Goal: Task Accomplishment & Management: Complete application form

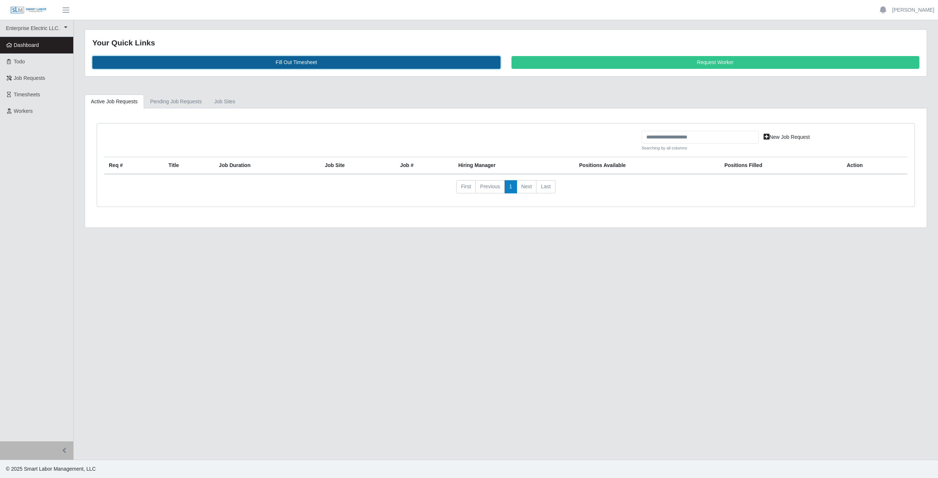
click at [295, 63] on link "Fill Out Timesheet" at bounding box center [296, 62] width 408 height 13
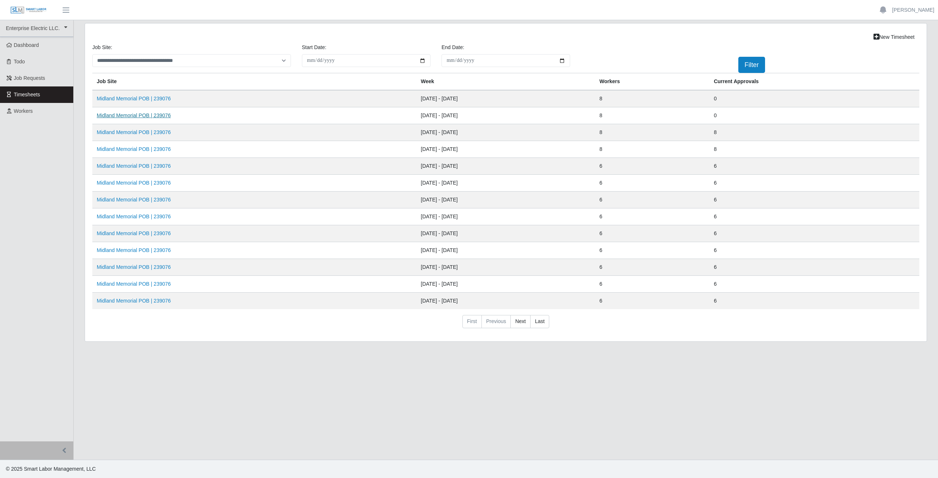
click at [149, 114] on link "Midland Memorial POB | 239076" at bounding box center [134, 115] width 74 height 6
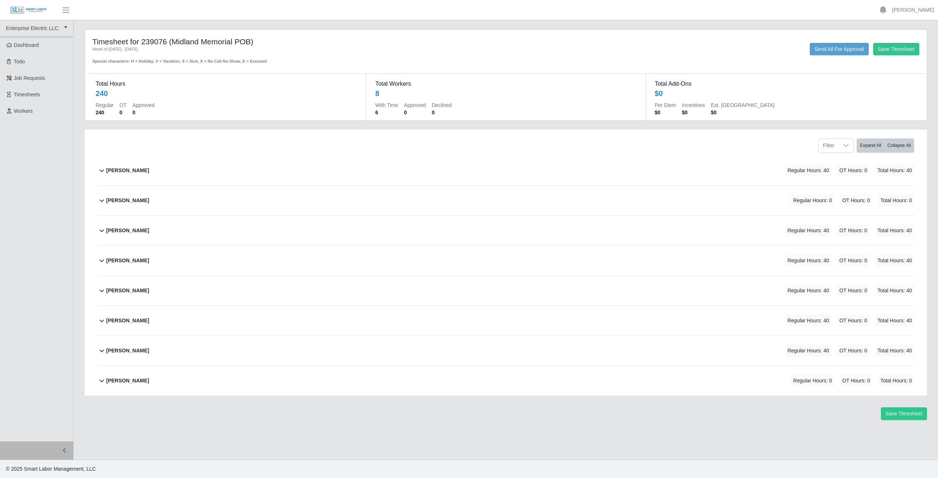
click at [114, 167] on b "Alliyah Soto" at bounding box center [127, 171] width 43 height 8
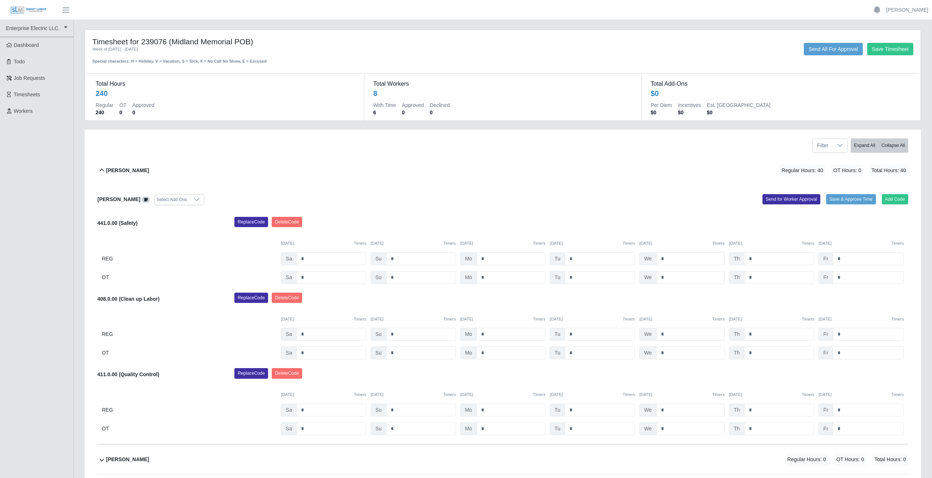
click at [102, 169] on icon at bounding box center [102, 170] width 4 height 3
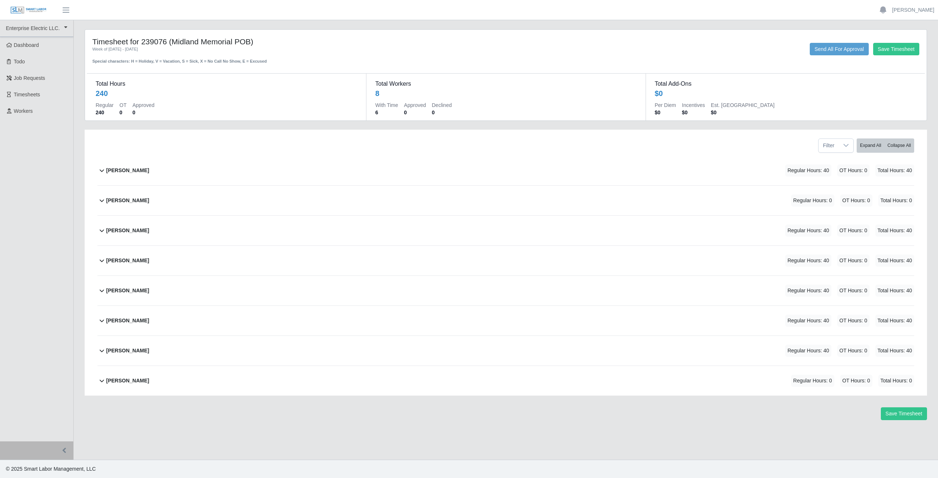
click at [101, 384] on icon at bounding box center [101, 380] width 9 height 9
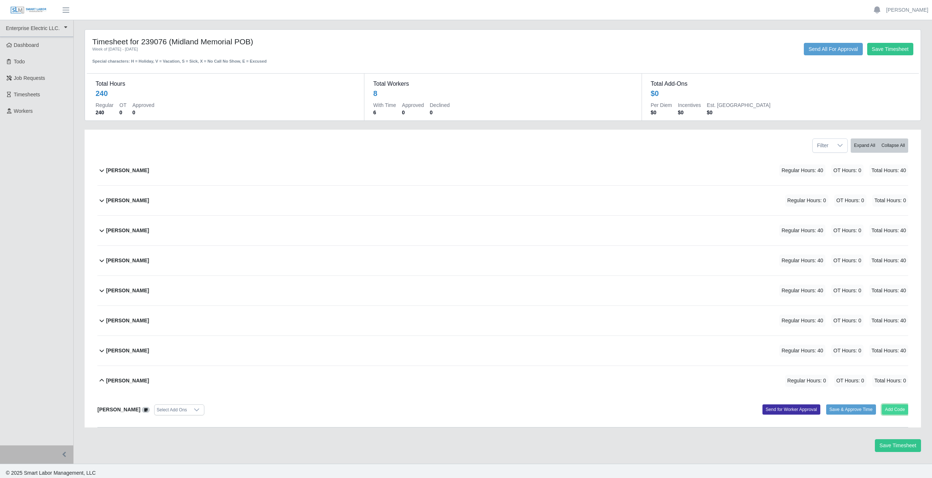
click at [888, 406] on button "Add Code" at bounding box center [895, 409] width 27 height 10
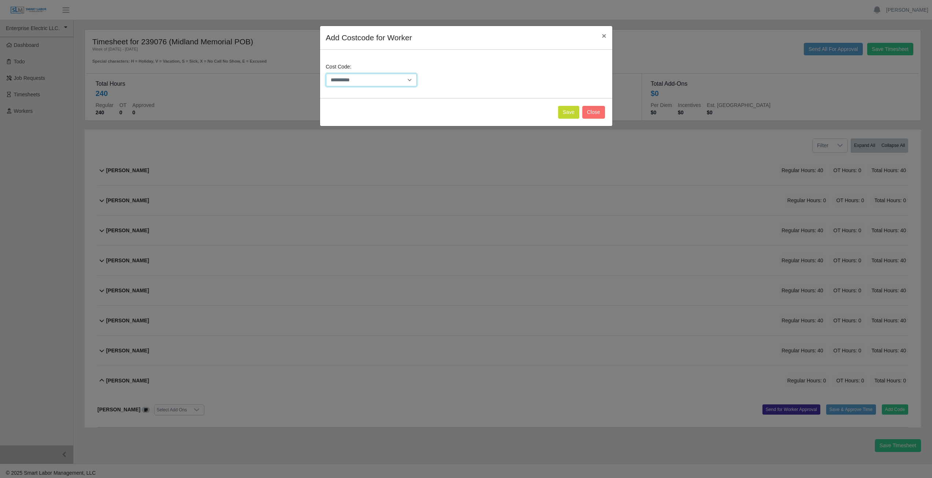
click at [355, 79] on select "**********" at bounding box center [371, 80] width 91 height 13
select select "**********"
click at [393, 80] on select "**********" at bounding box center [371, 80] width 91 height 13
click at [571, 111] on button "Save" at bounding box center [568, 112] width 21 height 13
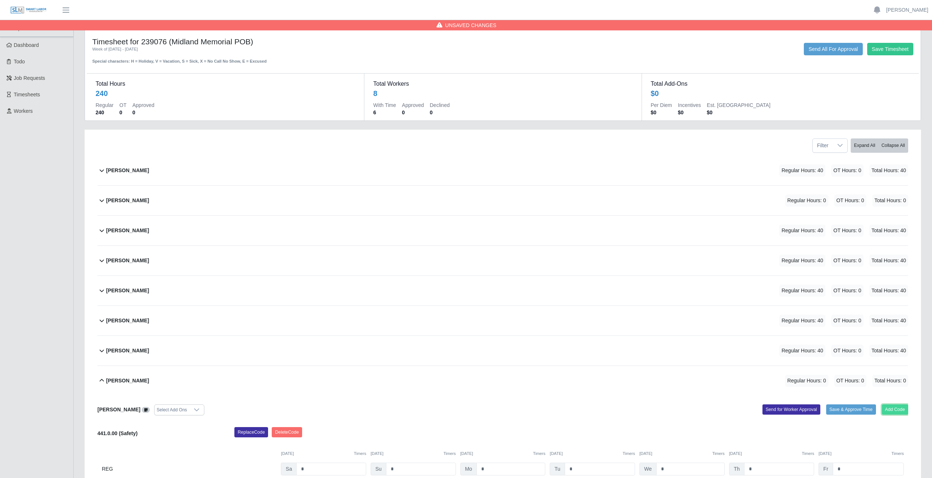
click at [891, 411] on button "Add Code" at bounding box center [895, 409] width 27 height 10
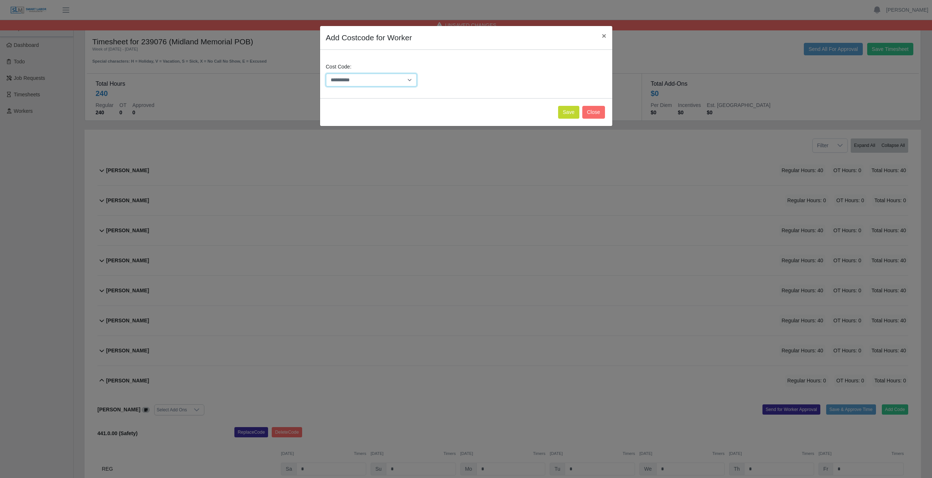
click at [371, 82] on select "**********" at bounding box center [371, 80] width 91 height 13
select select "**********"
click at [370, 81] on select "**********" at bounding box center [371, 80] width 91 height 13
click at [563, 114] on button "Save" at bounding box center [568, 112] width 21 height 13
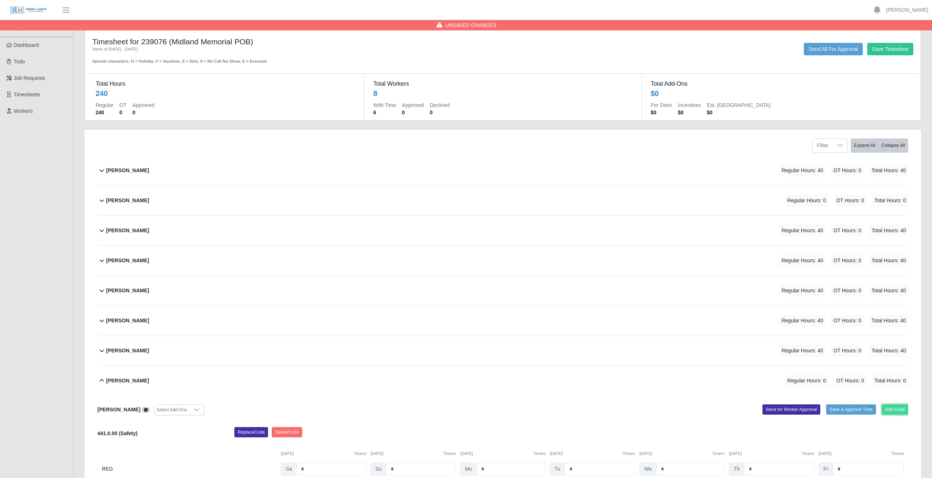
click at [896, 407] on button "Add Code" at bounding box center [895, 409] width 27 height 10
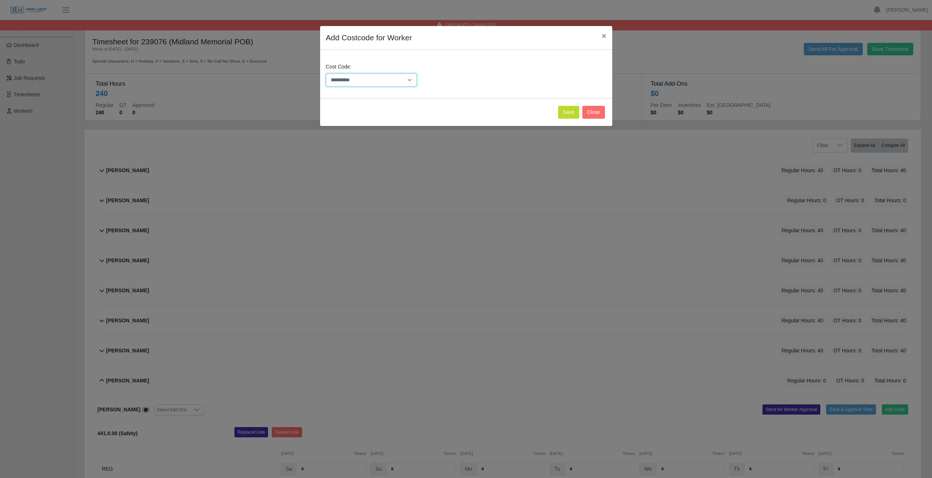
click at [369, 81] on select "**********" at bounding box center [371, 80] width 91 height 13
select select "**********"
click at [326, 74] on select "**********" at bounding box center [371, 80] width 91 height 13
click at [567, 112] on button "Save" at bounding box center [568, 112] width 21 height 13
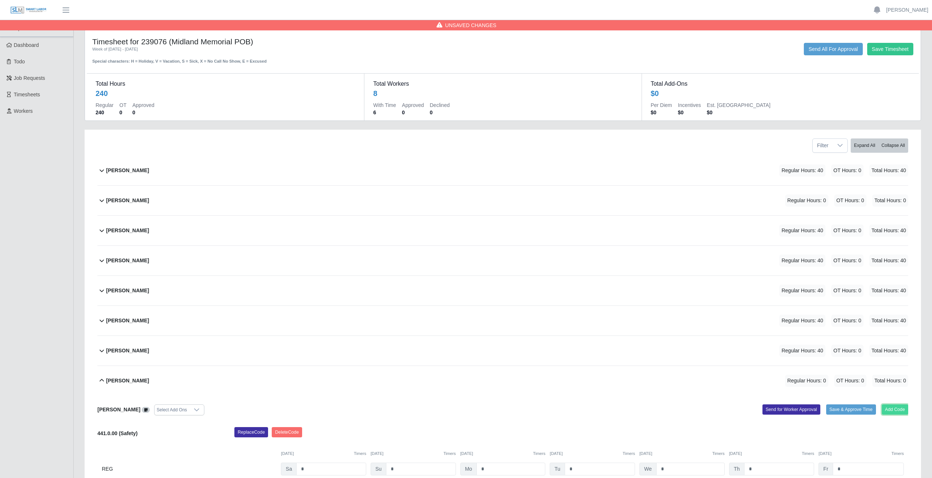
click at [893, 410] on button "Add Code" at bounding box center [895, 409] width 27 height 10
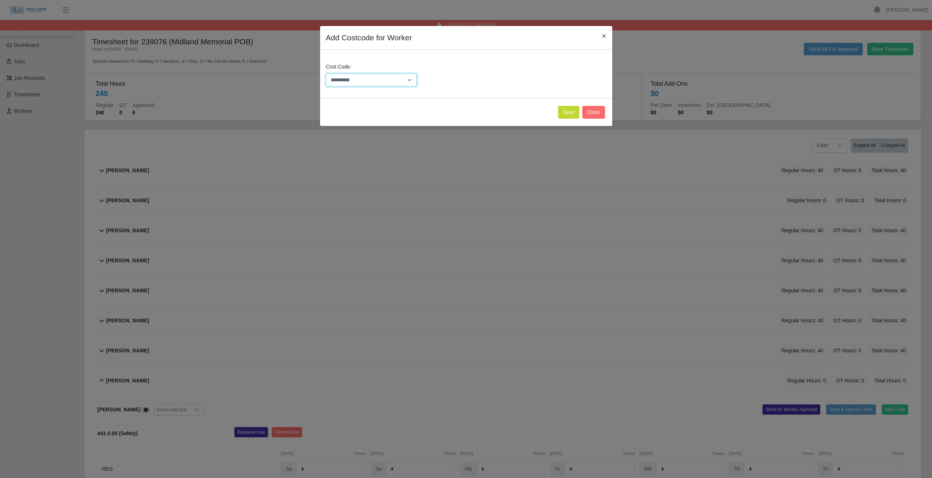
click at [370, 80] on select "**********" at bounding box center [371, 80] width 91 height 13
select select "**********"
click at [370, 80] on select "**********" at bounding box center [371, 80] width 91 height 13
click at [567, 116] on button "Save" at bounding box center [568, 112] width 21 height 13
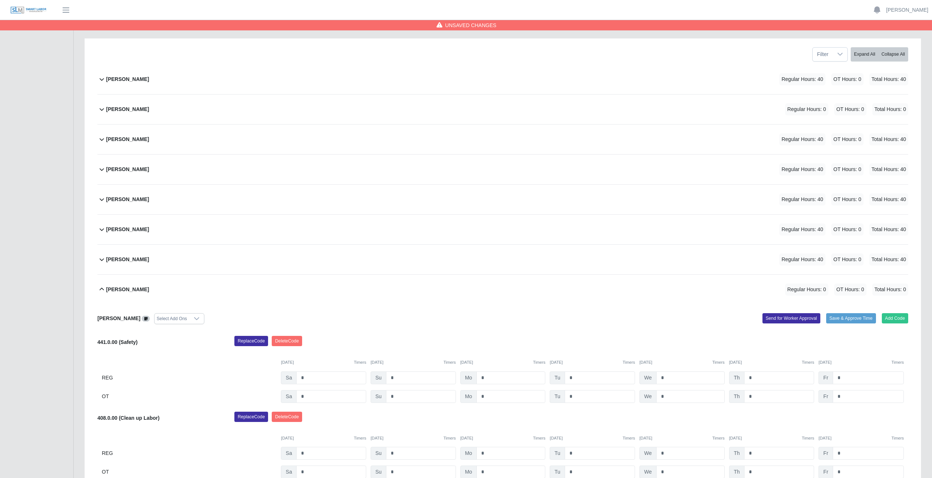
scroll to position [307, 0]
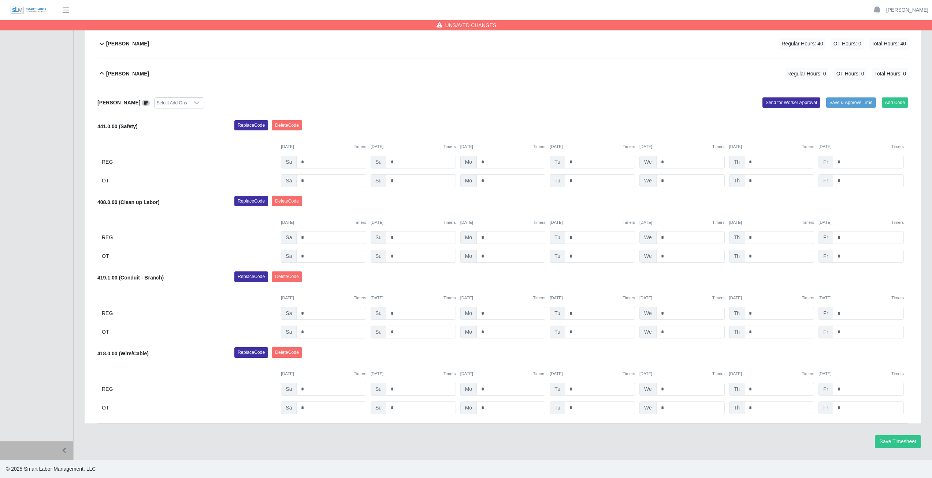
click at [102, 77] on icon at bounding box center [101, 73] width 9 height 9
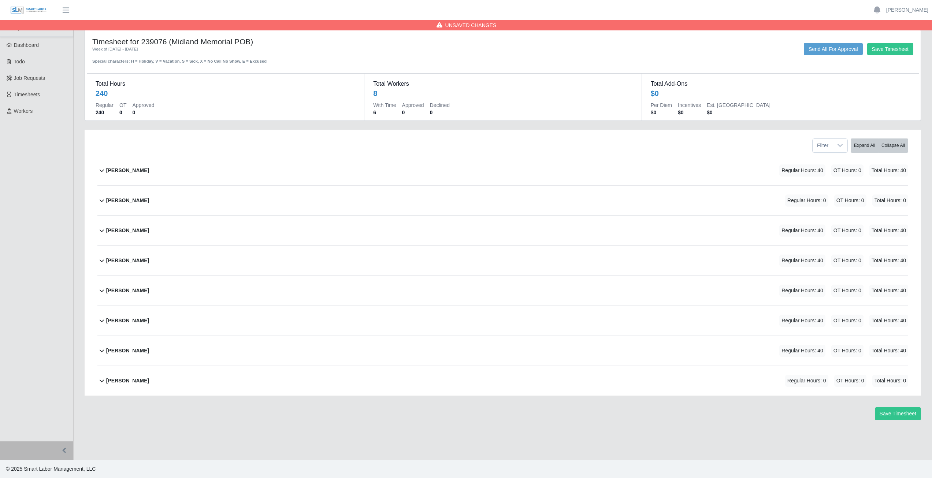
scroll to position [0, 0]
click at [100, 324] on icon at bounding box center [101, 320] width 9 height 9
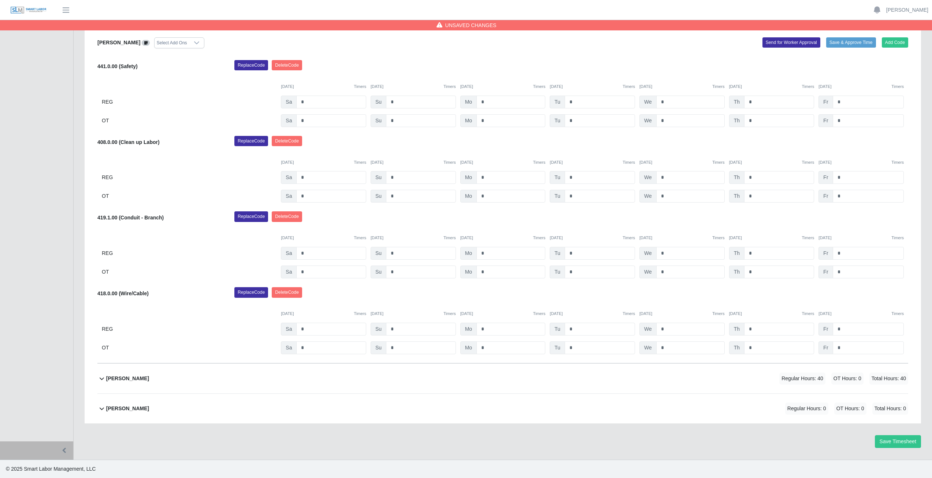
scroll to position [234, 0]
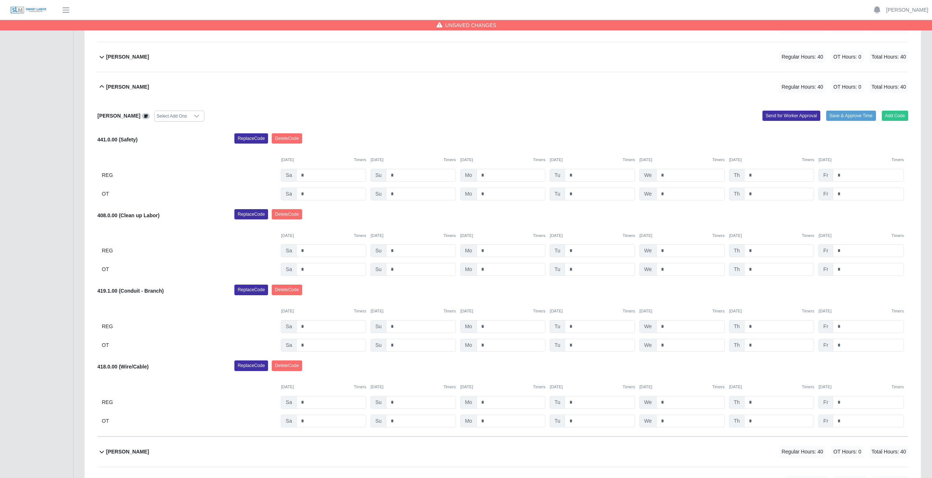
click at [100, 89] on icon at bounding box center [101, 86] width 9 height 9
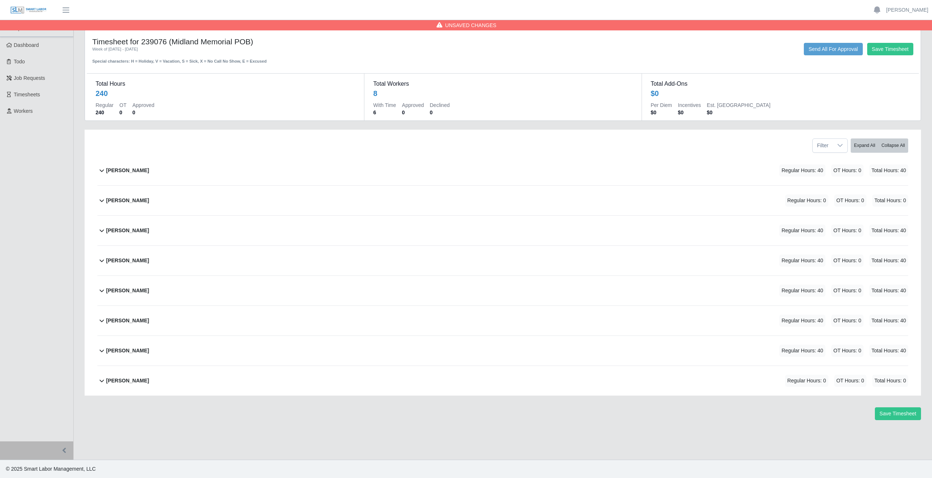
scroll to position [0, 0]
click at [99, 384] on icon at bounding box center [101, 380] width 9 height 9
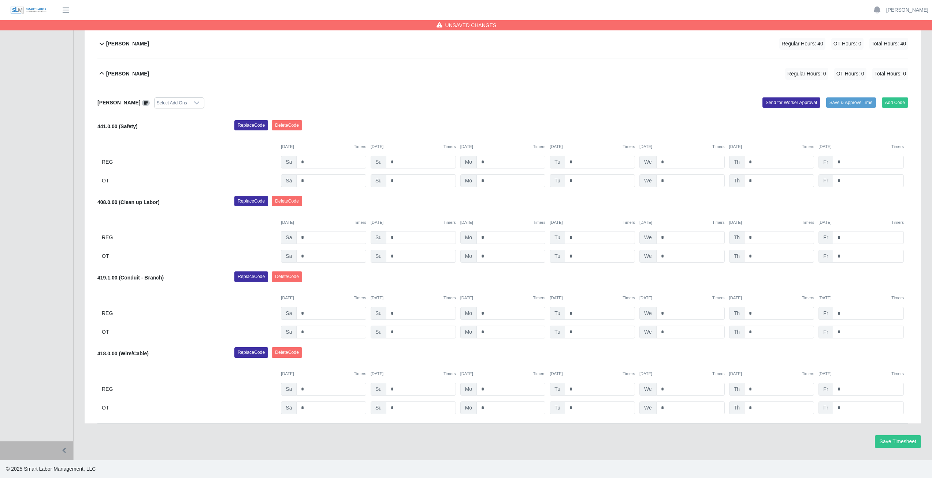
scroll to position [270, 0]
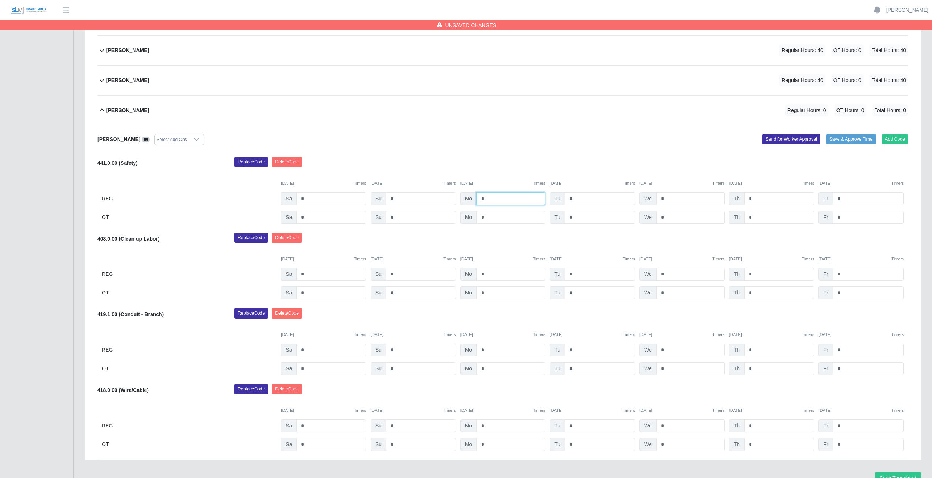
click at [489, 199] on input "*" at bounding box center [511, 198] width 69 height 13
type input "*"
click at [574, 197] on input "*" at bounding box center [600, 198] width 70 height 13
type input "*"
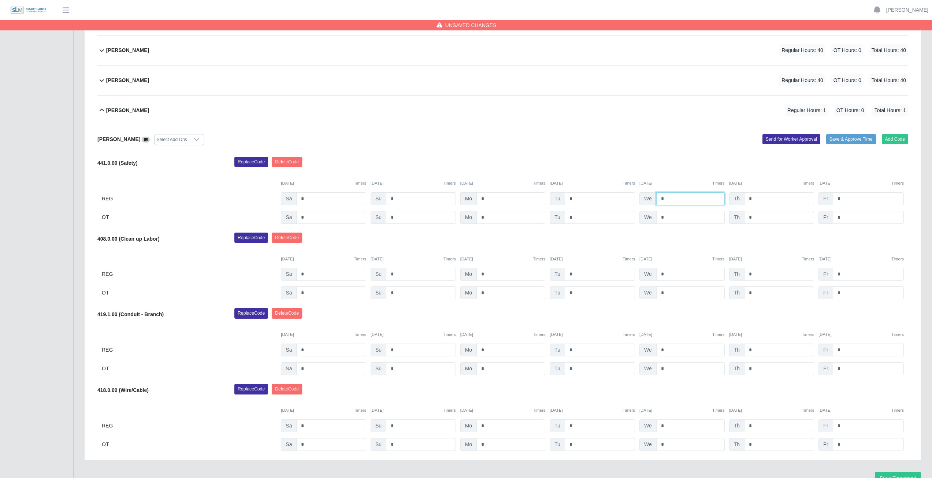
click at [666, 200] on input "*" at bounding box center [690, 198] width 68 height 13
type input "*"
click at [755, 197] on input "*" at bounding box center [779, 198] width 70 height 13
type input "*"
click at [841, 199] on input "*" at bounding box center [868, 198] width 71 height 13
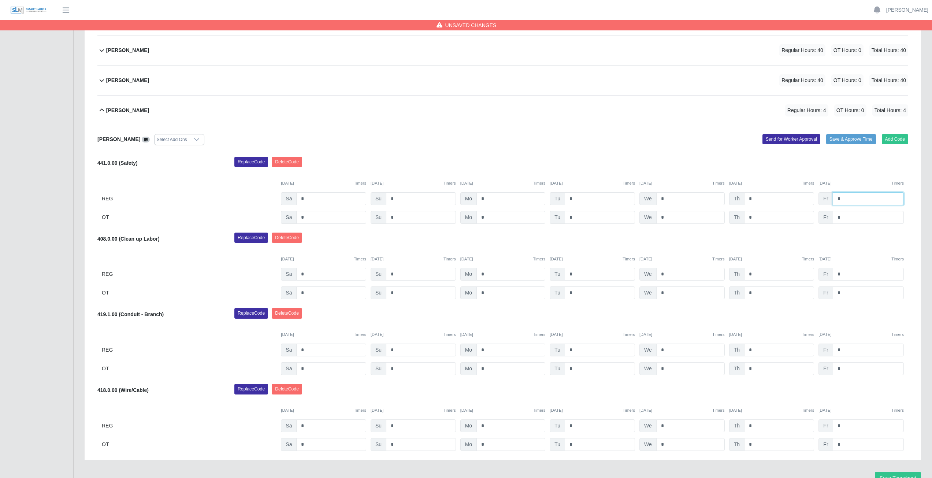
type input "*"
click at [575, 275] on input "*" at bounding box center [600, 274] width 70 height 13
type input "*"
drag, startPoint x: 666, startPoint y: 277, endPoint x: 666, endPoint y: 273, distance: 3.7
click at [666, 276] on input "*" at bounding box center [690, 274] width 68 height 13
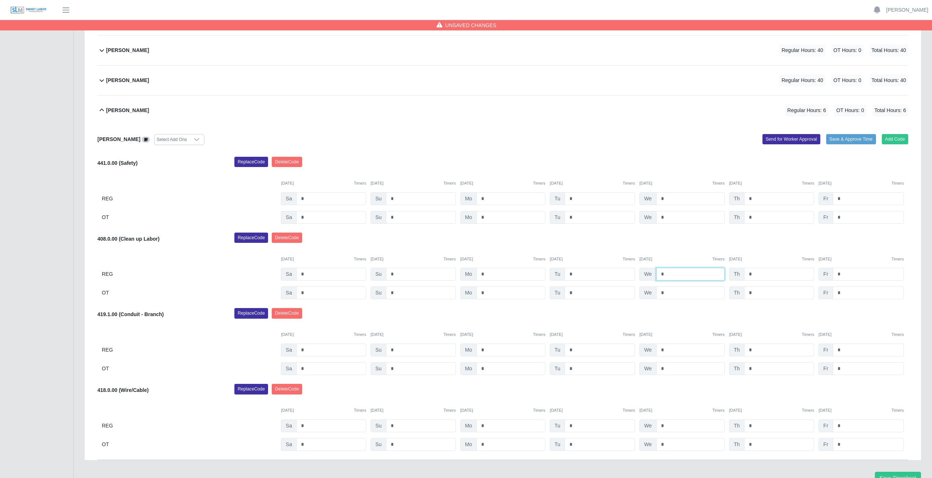
type input "*"
click at [757, 279] on input "*" at bounding box center [779, 274] width 70 height 13
type input "*"
click at [841, 274] on input "*" at bounding box center [868, 274] width 71 height 13
type input "*"
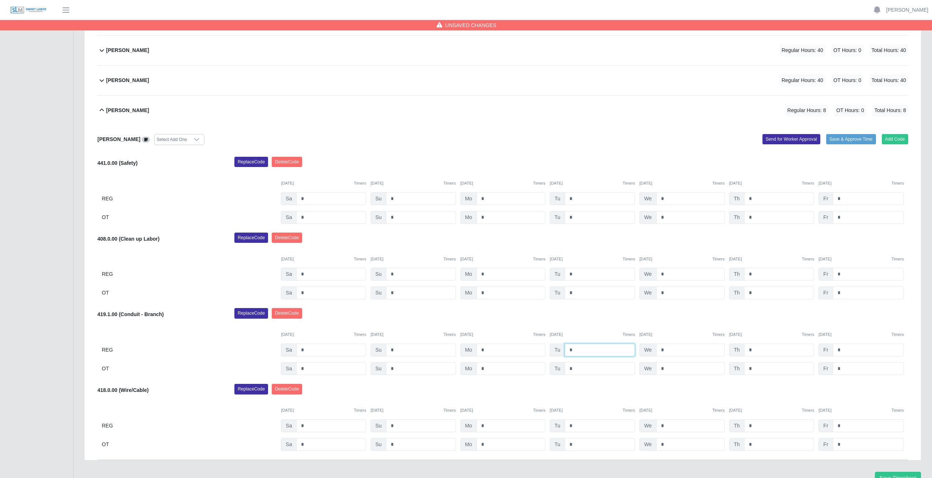
click at [575, 351] on input "*" at bounding box center [600, 350] width 70 height 13
type input "*"
click at [666, 349] on input "*" at bounding box center [690, 350] width 68 height 13
type input "*"
click at [756, 427] on input "*" at bounding box center [779, 425] width 70 height 13
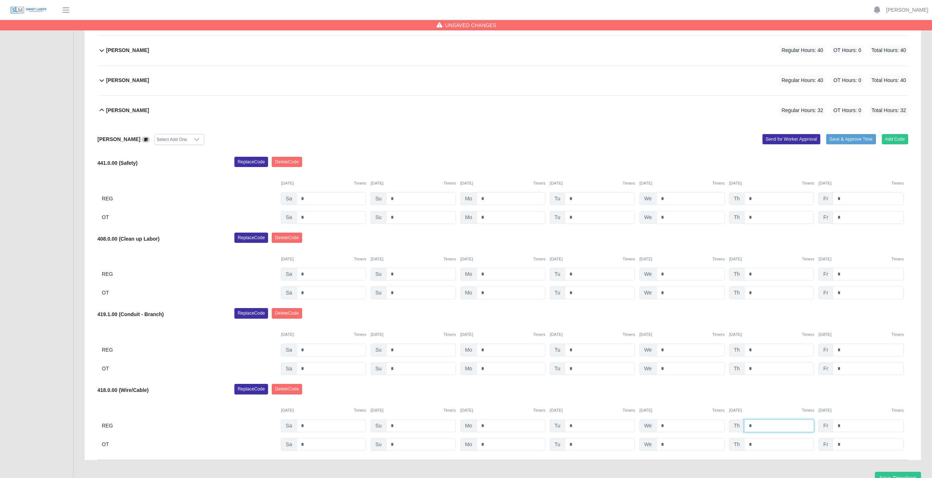
type input "*"
click at [847, 426] on input "*" at bounding box center [868, 425] width 71 height 13
type input "*"
click at [855, 378] on div "Reynaldo Garcia Select Add Ons Add Code Save & Approve Time Send for Worker App…" at bounding box center [502, 292] width 811 height 335
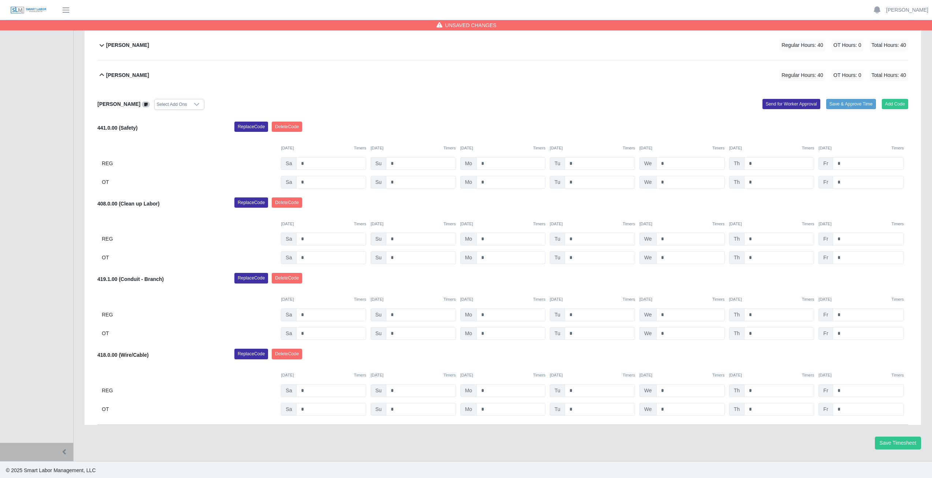
scroll to position [307, 0]
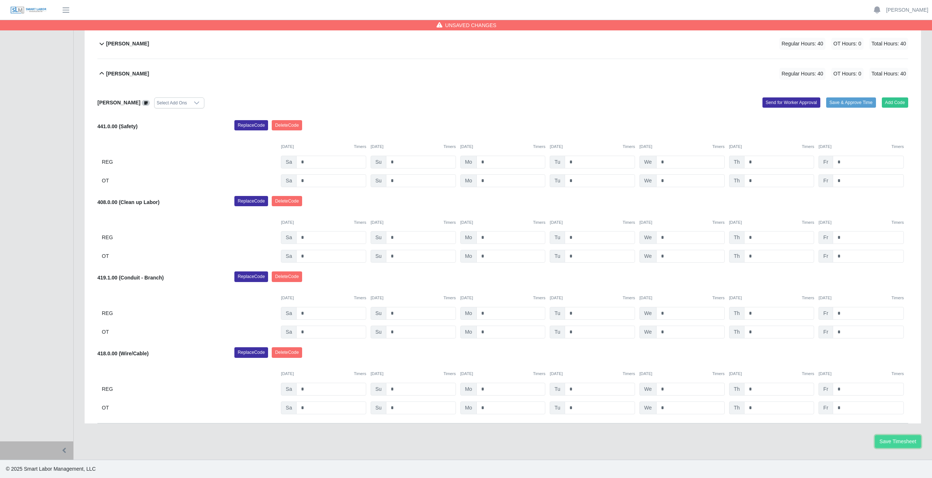
click at [892, 441] on button "Save Timesheet" at bounding box center [898, 441] width 46 height 13
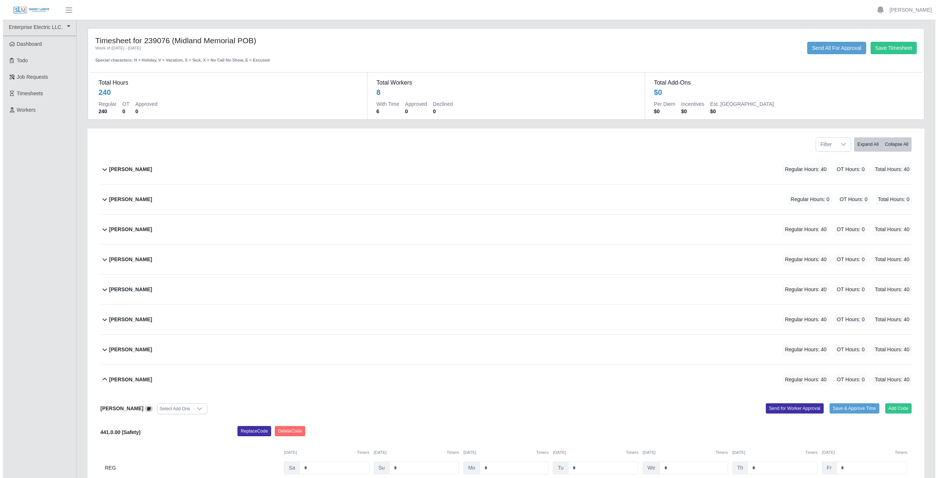
scroll to position [0, 0]
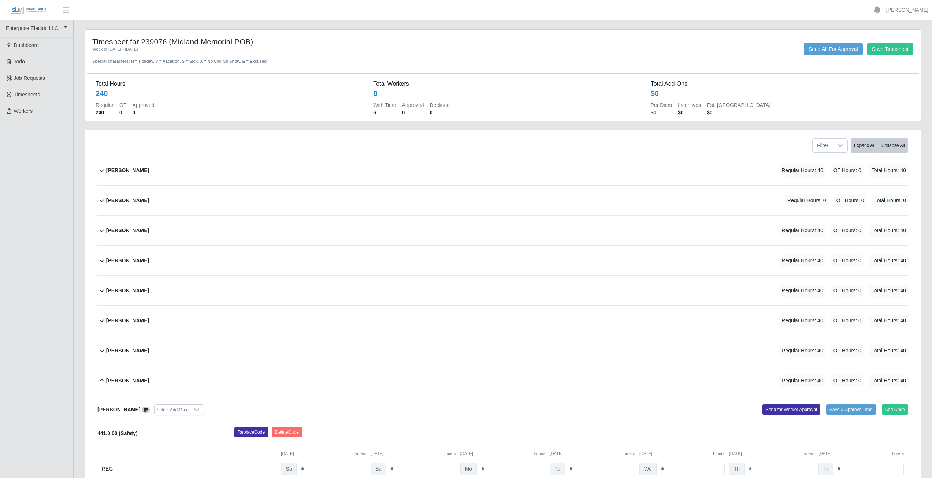
click at [103, 378] on icon at bounding box center [101, 380] width 9 height 9
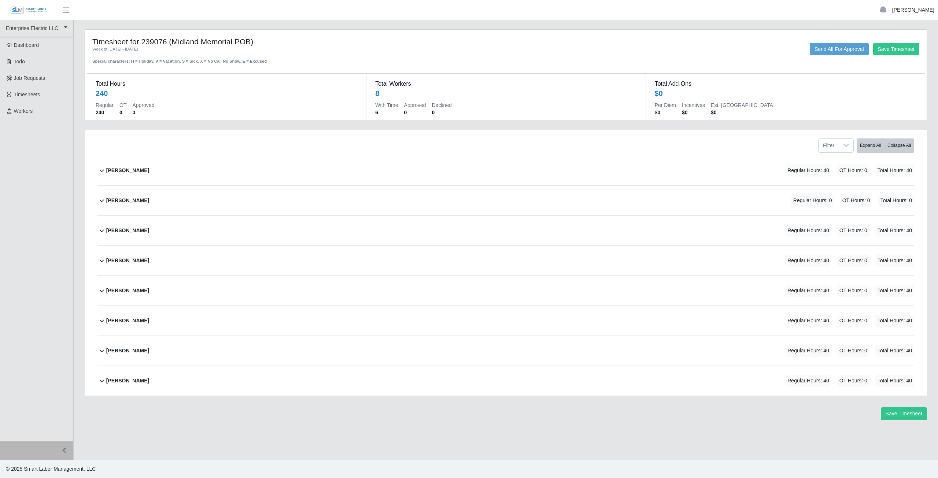
click at [913, 11] on link "[PERSON_NAME]" at bounding box center [913, 10] width 42 height 8
click at [893, 52] on link "Logout" at bounding box center [904, 50] width 66 height 15
